Goal: Communication & Community: Answer question/provide support

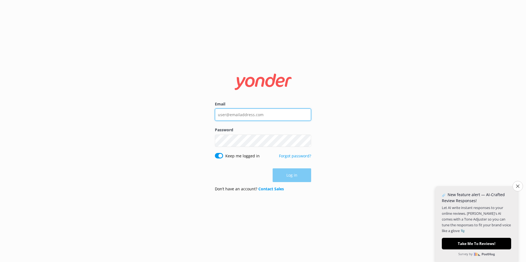
type input "[PERSON_NAME][EMAIL_ADDRESS][PERSON_NAME][DOMAIN_NAME]"
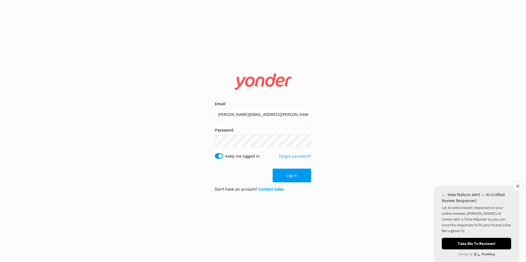
click at [340, 188] on div "Email [PERSON_NAME][EMAIL_ADDRESS][PERSON_NAME][DOMAIN_NAME] Password Show pass…" at bounding box center [263, 131] width 526 height 262
click at [306, 179] on button "Log in" at bounding box center [292, 176] width 39 height 14
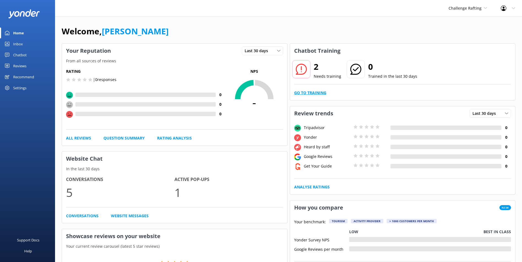
click at [319, 93] on link "Go to Training" at bounding box center [310, 93] width 32 height 6
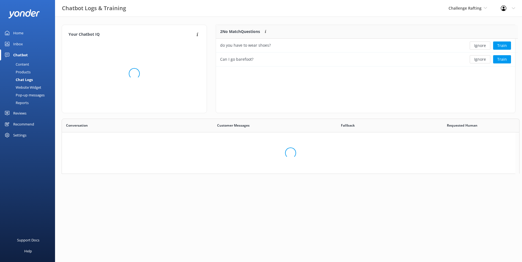
scroll to position [189, 449]
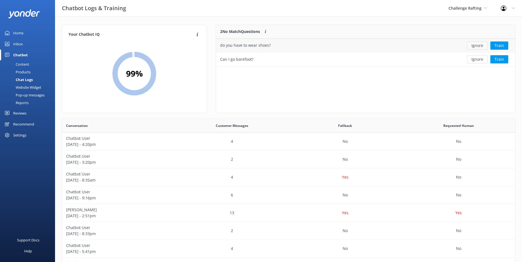
click at [477, 46] on button "Ignore" at bounding box center [477, 46] width 21 height 8
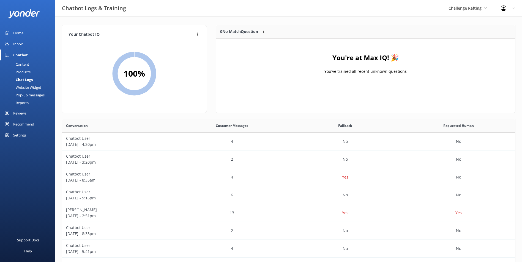
click at [18, 38] on div "Home" at bounding box center [18, 33] width 10 height 11
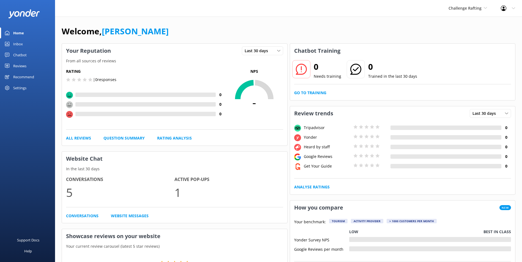
click at [20, 42] on div "Inbox" at bounding box center [18, 44] width 10 height 11
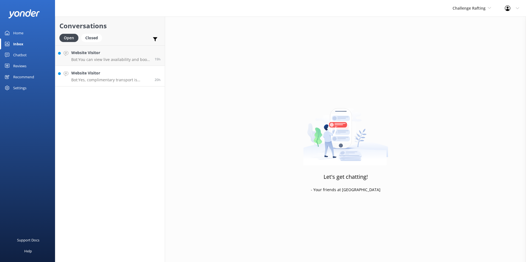
click at [134, 81] on p "Bot: Yes, complimentary transport is available from our Visitor Centre on 37 Ca…" at bounding box center [110, 80] width 79 height 5
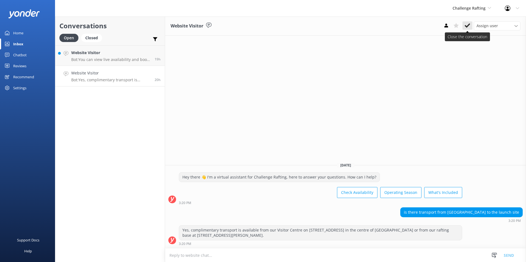
click at [470, 27] on icon at bounding box center [468, 26] width 6 height 6
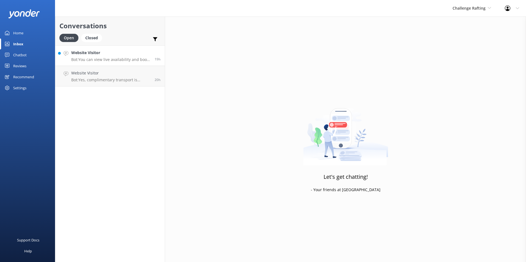
click at [90, 57] on p "Bot: You can view live availability and book your Challenge Rafting adventure o…" at bounding box center [110, 59] width 79 height 5
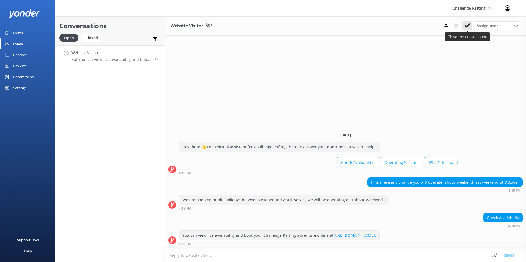
click at [469, 24] on use at bounding box center [468, 25] width 6 height 4
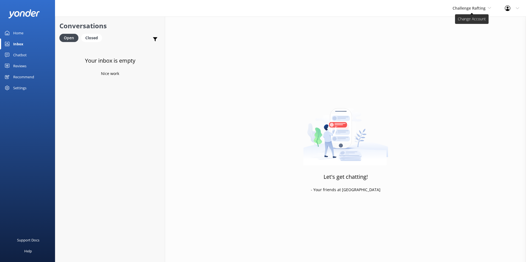
click at [484, 6] on span "Challenge Rafting" at bounding box center [469, 8] width 33 height 5
click at [478, 22] on link "Milford Sound Scenic Flights" at bounding box center [473, 23] width 55 height 13
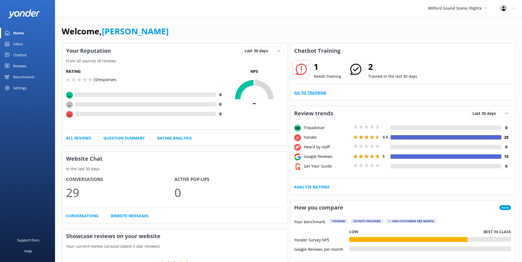
click at [325, 95] on link "Go to Training" at bounding box center [310, 93] width 32 height 6
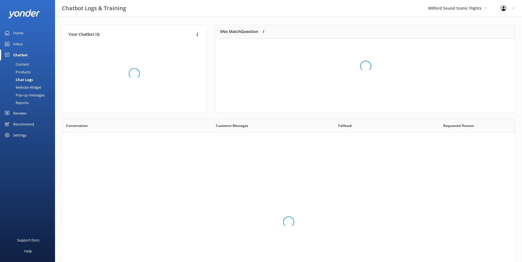
scroll to position [24, 295]
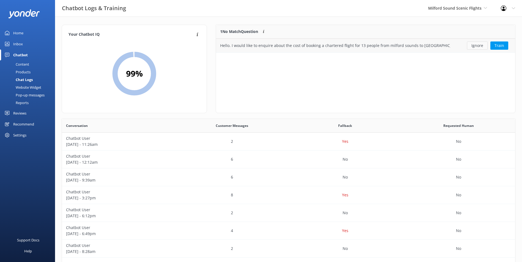
click at [477, 48] on button "Ignore" at bounding box center [477, 46] width 21 height 8
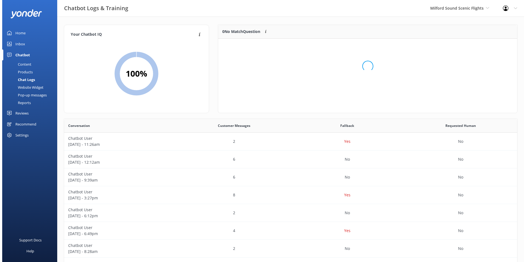
scroll to position [65, 295]
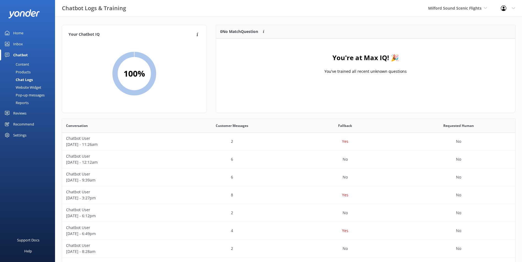
click at [23, 42] on link "Inbox" at bounding box center [27, 44] width 55 height 11
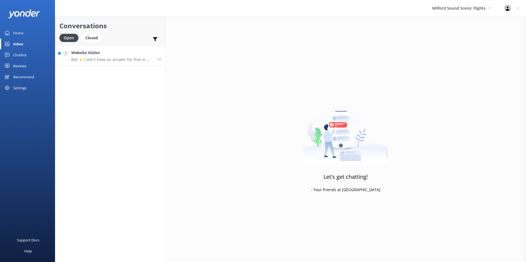
click at [94, 50] on h4 "Website Visitor" at bounding box center [111, 53] width 81 height 6
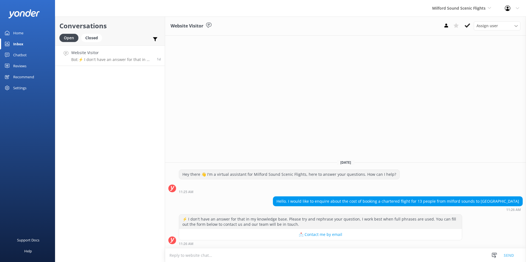
click at [466, 19] on div "Website Visitor Assign user Nicki Miller Jaimie Moscarello Sam Baker Central Re…" at bounding box center [345, 26] width 361 height 19
click at [469, 24] on icon at bounding box center [468, 26] width 6 height 6
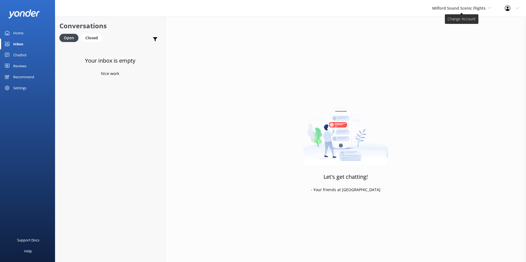
click at [469, 9] on span "Milford Sound Scenic Flights" at bounding box center [458, 8] width 53 height 5
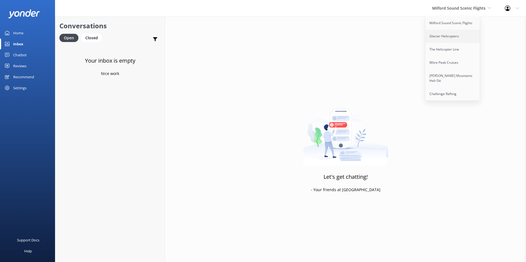
click at [468, 36] on link "Glacier Helicopters" at bounding box center [452, 36] width 55 height 13
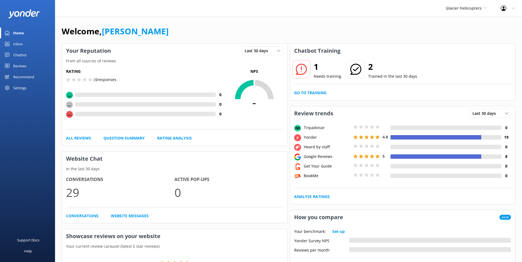
click at [21, 42] on div "Inbox" at bounding box center [18, 44] width 10 height 11
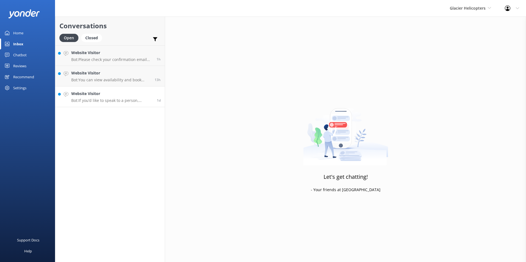
click at [144, 97] on h4 "Website Visitor" at bounding box center [111, 94] width 81 height 6
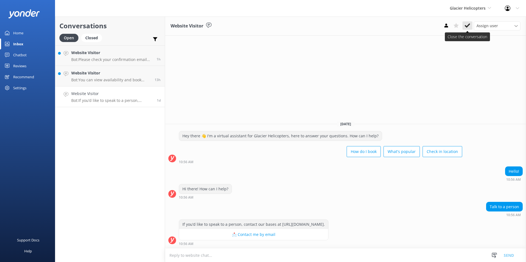
click at [466, 23] on icon at bounding box center [468, 26] width 6 height 6
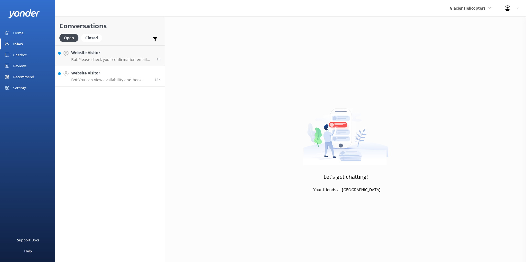
click at [118, 76] on h4 "Website Visitor" at bounding box center [110, 73] width 79 height 6
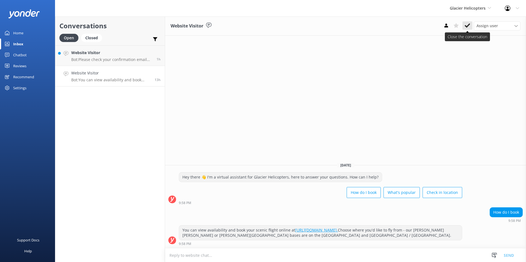
click at [470, 25] on button at bounding box center [467, 25] width 10 height 8
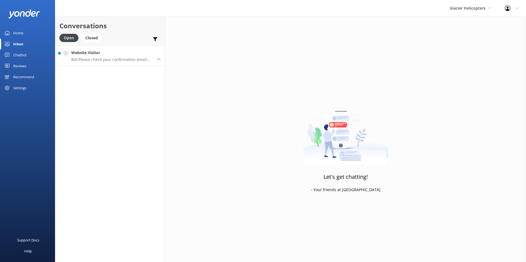
click at [118, 46] on link "Website Visitor Bot: Please check your confirmation email for your departure ba…" at bounding box center [110, 55] width 110 height 21
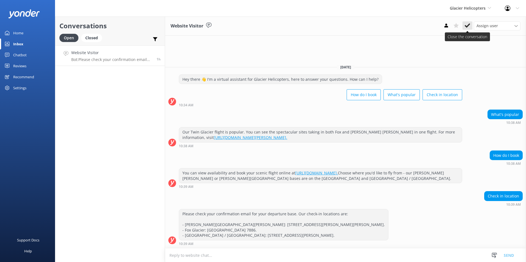
click at [468, 26] on use at bounding box center [468, 25] width 6 height 4
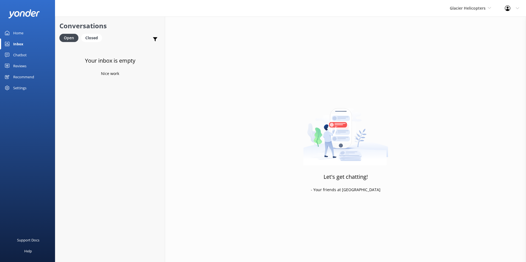
click at [479, 12] on div "Glacier Helicopters Milford Sound Scenic Flights Glacier Helicopters The Helico…" at bounding box center [470, 8] width 55 height 17
drag, startPoint x: 15, startPoint y: 34, endPoint x: 19, endPoint y: 43, distance: 9.4
click at [15, 34] on div "Home" at bounding box center [18, 33] width 10 height 11
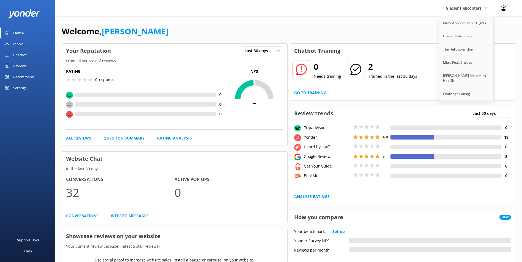
click at [20, 45] on div "Inbox" at bounding box center [18, 44] width 10 height 11
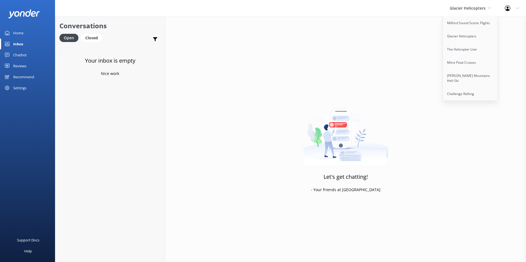
click at [26, 33] on link "Home" at bounding box center [27, 33] width 55 height 11
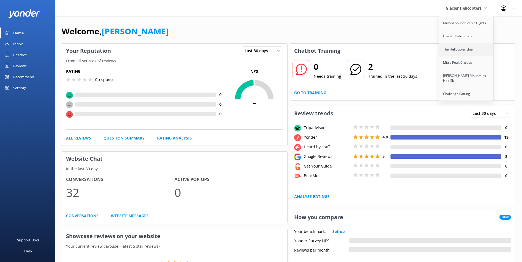
click at [466, 47] on link "The Helicopter Line" at bounding box center [466, 49] width 55 height 13
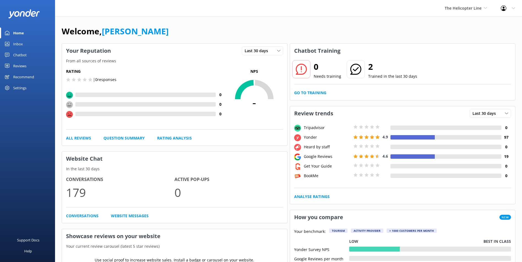
click at [21, 54] on div "Chatbot" at bounding box center [19, 55] width 13 height 11
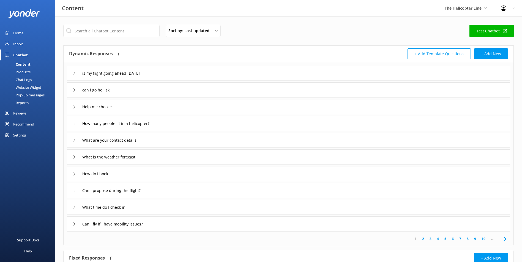
click at [15, 42] on div "Inbox" at bounding box center [18, 44] width 10 height 11
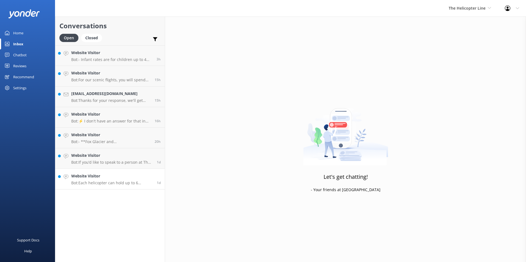
click at [157, 185] on span "1d" at bounding box center [159, 183] width 4 height 5
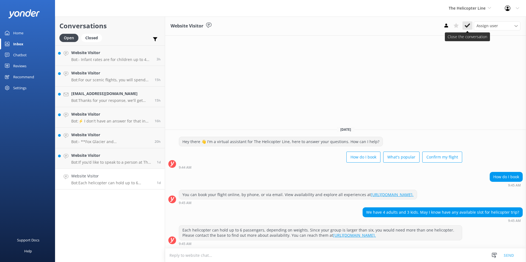
click at [465, 27] on icon at bounding box center [468, 26] width 6 height 6
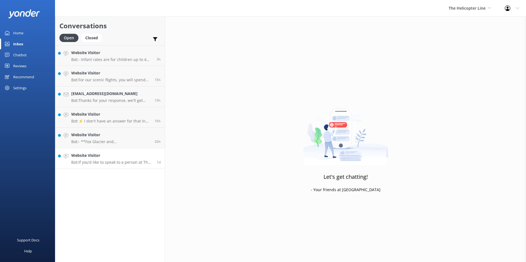
click at [122, 160] on div "Website Visitor Bot: If you’d like to speak to a person at The Helicopter Line,…" at bounding box center [111, 159] width 81 height 12
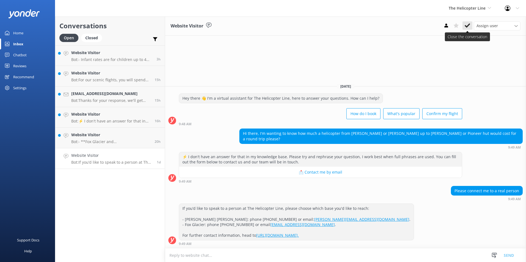
click at [465, 26] on use at bounding box center [468, 25] width 6 height 4
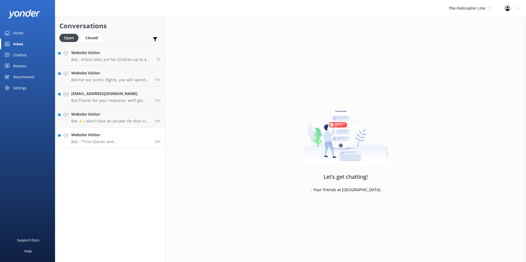
click at [127, 142] on p "Bot: - **Fox Glacier and Mount Cook**: This adventure includes a scenic helicop…" at bounding box center [110, 141] width 79 height 5
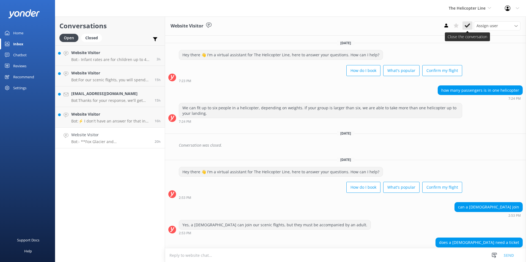
click at [471, 25] on button at bounding box center [467, 25] width 10 height 8
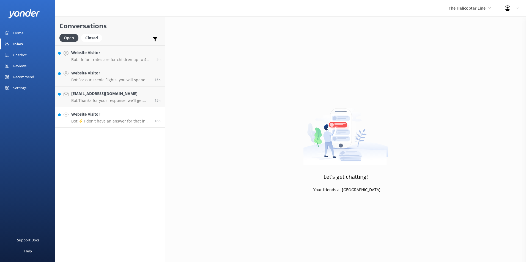
click at [142, 119] on p "Bot: ⚡ I don't have an answer for that in my knowledge base. Please try and rep…" at bounding box center [110, 121] width 79 height 5
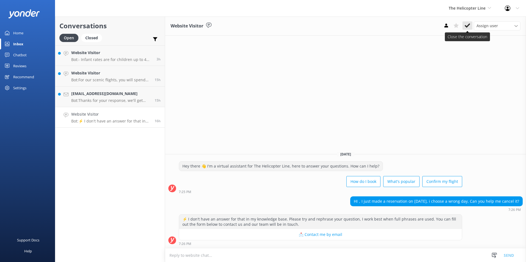
click at [464, 23] on button at bounding box center [467, 25] width 10 height 8
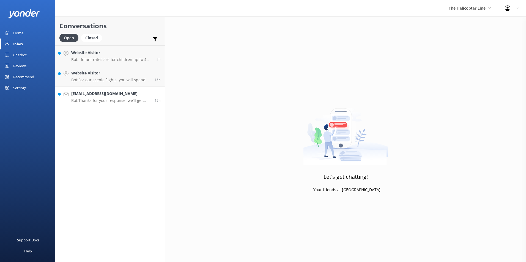
click at [85, 95] on h4 "2807735121@qq.com" at bounding box center [110, 94] width 79 height 6
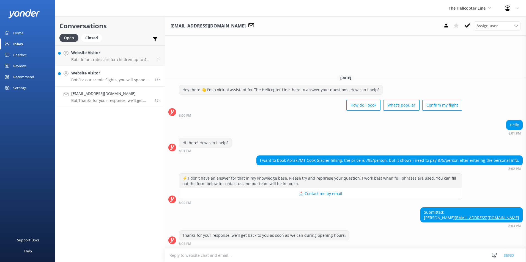
click at [106, 73] on h4 "Website Visitor" at bounding box center [110, 73] width 79 height 6
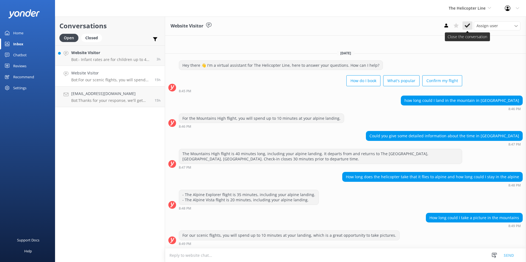
click at [467, 21] on button at bounding box center [467, 25] width 10 height 8
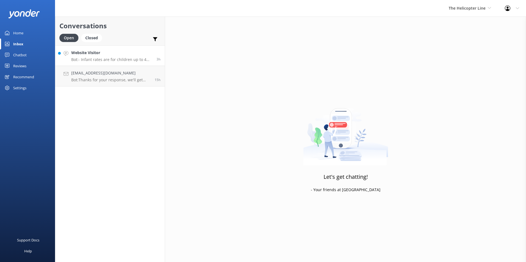
click at [130, 59] on p "Bot: - Infant rates are for children up to 4 years of age. - Child rates are fo…" at bounding box center [111, 59] width 81 height 5
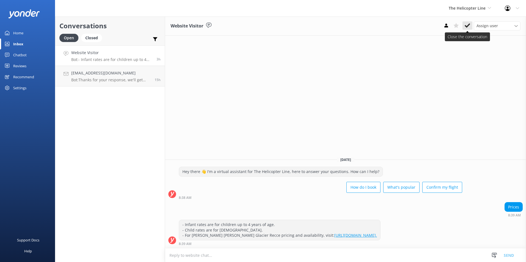
click at [467, 26] on use at bounding box center [468, 25] width 6 height 4
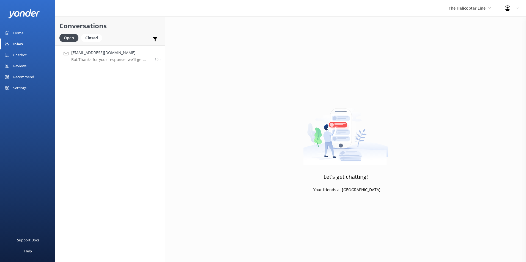
click at [111, 55] on h4 "2807735121@qq.com" at bounding box center [110, 53] width 79 height 6
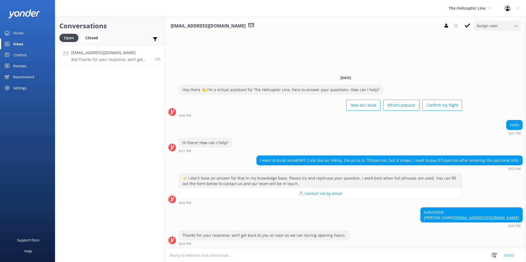
click at [489, 28] on span "Assign user" at bounding box center [487, 26] width 21 height 6
click at [487, 66] on link "Central Reservations" at bounding box center [498, 70] width 49 height 11
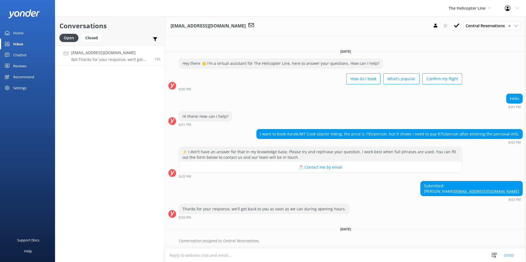
click at [463, 12] on div "The Helicopter Line Milford Sound Scenic Flights Glacier Helicopters The Helico…" at bounding box center [470, 8] width 56 height 17
click at [470, 62] on link "Mitre Peak Cruises" at bounding box center [469, 62] width 55 height 13
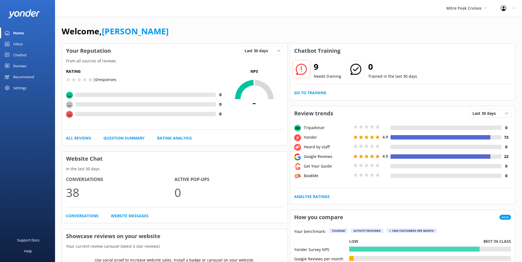
click at [23, 45] on link "Inbox" at bounding box center [27, 44] width 55 height 11
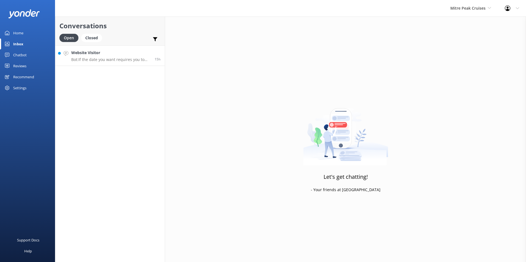
click at [125, 64] on link "Website Visitor Bot: If the date you want requires you to call, please contact …" at bounding box center [110, 55] width 110 height 21
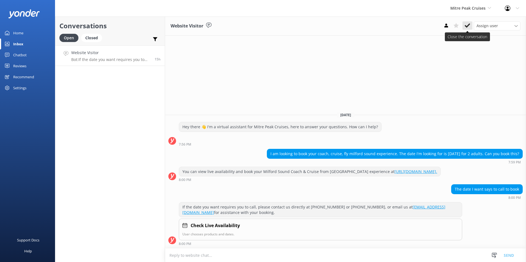
click at [468, 29] on button at bounding box center [467, 25] width 10 height 8
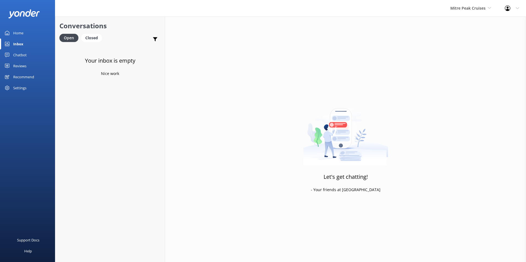
click at [12, 30] on link "Home" at bounding box center [27, 33] width 55 height 11
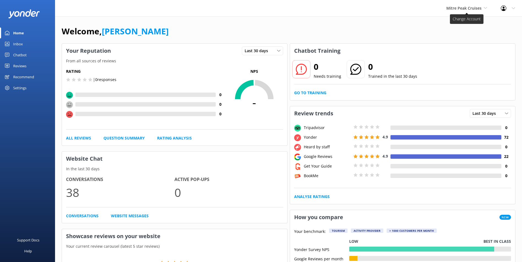
click at [469, 11] on span "Mitre Peak Cruises" at bounding box center [466, 8] width 41 height 6
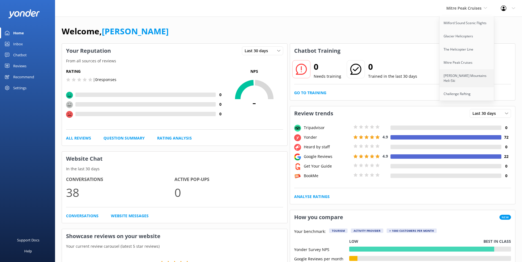
click at [481, 79] on link "[PERSON_NAME] Mountains Heli-Ski" at bounding box center [466, 78] width 55 height 18
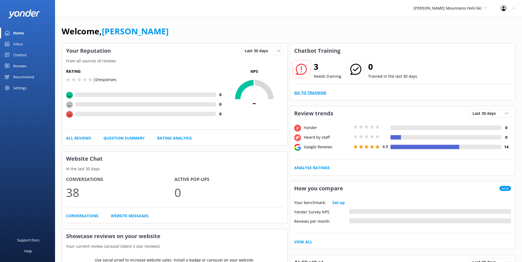
click at [314, 92] on link "Go to Training" at bounding box center [310, 93] width 32 height 6
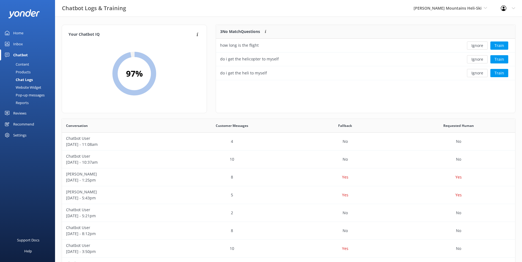
scroll to position [51, 295]
click at [499, 46] on button "Train" at bounding box center [499, 46] width 18 height 8
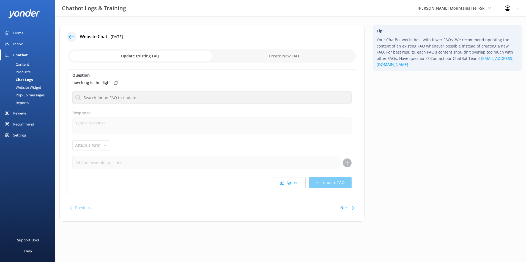
click at [71, 35] on use at bounding box center [72, 37] width 6 height 4
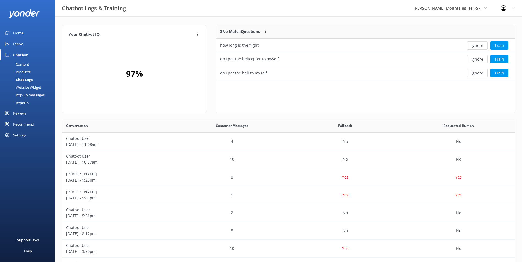
scroll to position [51, 295]
click at [479, 45] on button "Ignore" at bounding box center [477, 46] width 21 height 8
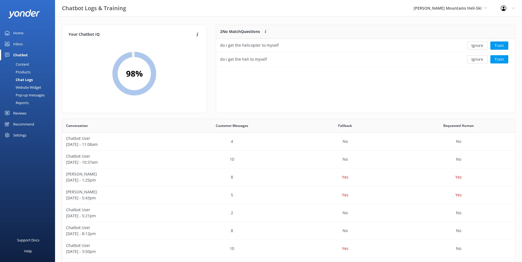
scroll to position [37, 295]
click at [479, 45] on button "Ignore" at bounding box center [477, 46] width 21 height 8
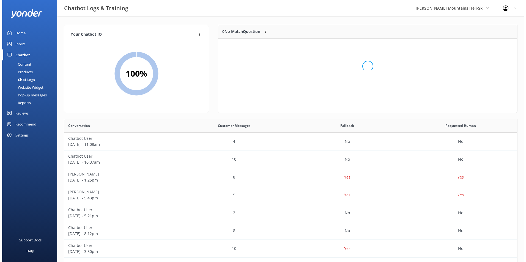
scroll to position [65, 295]
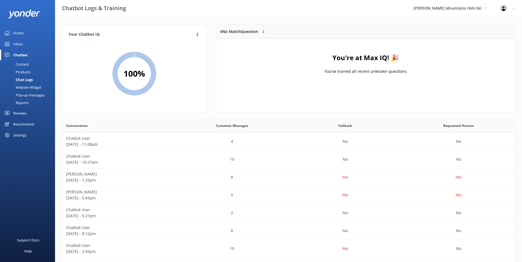
click at [21, 43] on div "Inbox" at bounding box center [18, 44] width 10 height 11
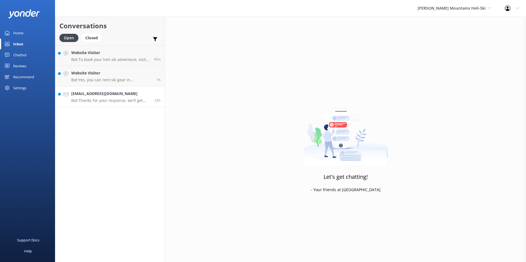
click at [131, 97] on div "UberPetes@outlook.com Bot: Thanks for your response, we'll get back to you as s…" at bounding box center [110, 97] width 79 height 12
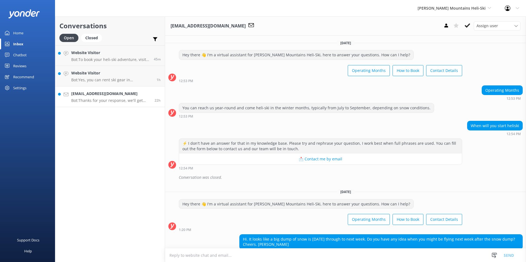
scroll to position [111, 0]
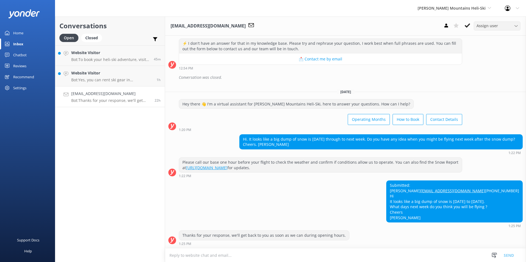
click at [492, 28] on span "Assign user" at bounding box center [487, 26] width 21 height 6
click at [498, 70] on div "Central Reservations" at bounding box center [493, 71] width 33 height 6
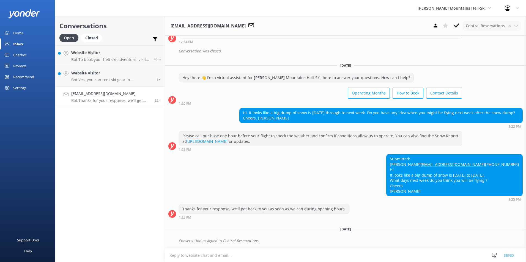
scroll to position [137, 0]
click at [106, 75] on h4 "Website Visitor" at bounding box center [111, 73] width 81 height 6
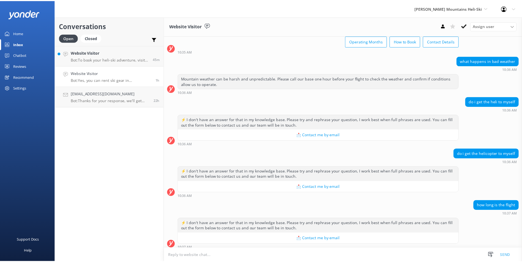
scroll to position [69, 0]
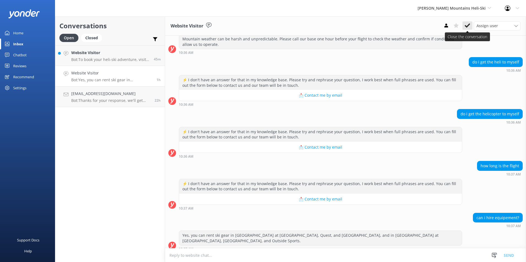
click at [467, 27] on use at bounding box center [468, 25] width 6 height 4
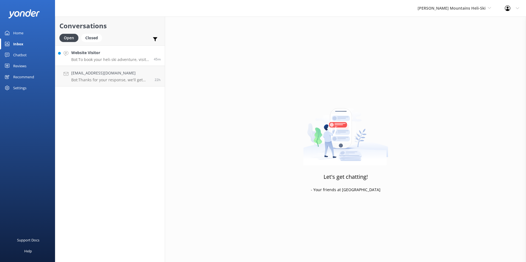
click at [125, 54] on h4 "Website Visitor" at bounding box center [110, 53] width 78 height 6
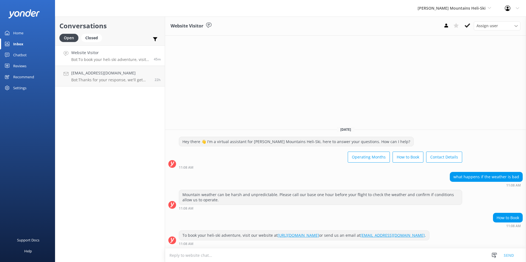
click at [468, 20] on div "Website Visitor Assign user Nicki Miller Jaimie Moscarello Sam Baker Central Re…" at bounding box center [345, 26] width 361 height 19
click at [468, 22] on button at bounding box center [467, 25] width 10 height 8
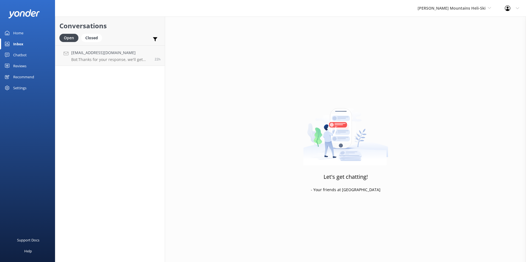
click at [35, 53] on link "Chatbot" at bounding box center [27, 55] width 55 height 11
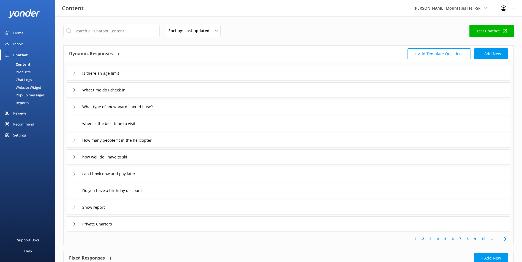
click at [30, 46] on link "Inbox" at bounding box center [27, 44] width 55 height 11
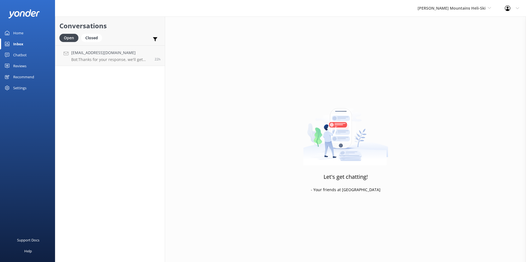
click at [29, 31] on link "Home" at bounding box center [27, 33] width 55 height 11
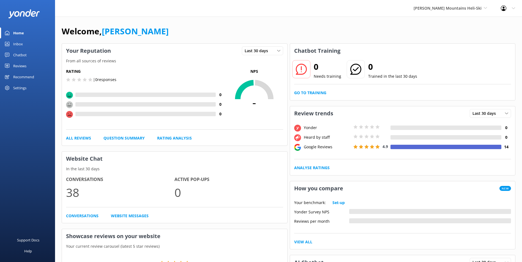
click at [291, 207] on div "Your benchmark: Set-up Yonder Survey NPS Reviews per month View All" at bounding box center [402, 223] width 225 height 54
click at [34, 43] on link "Inbox" at bounding box center [27, 44] width 55 height 11
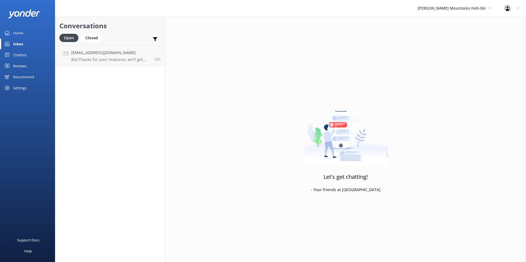
click at [22, 33] on div "Home" at bounding box center [18, 33] width 10 height 11
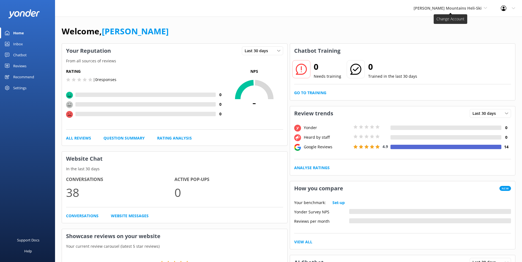
click at [484, 7] on icon at bounding box center [485, 7] width 3 height 3
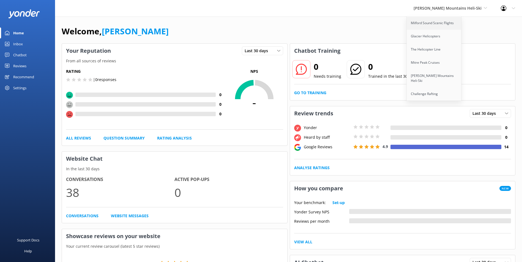
click at [462, 24] on link "Milford Sound Scenic Flights" at bounding box center [434, 23] width 55 height 13
